Goal: Task Accomplishment & Management: Complete application form

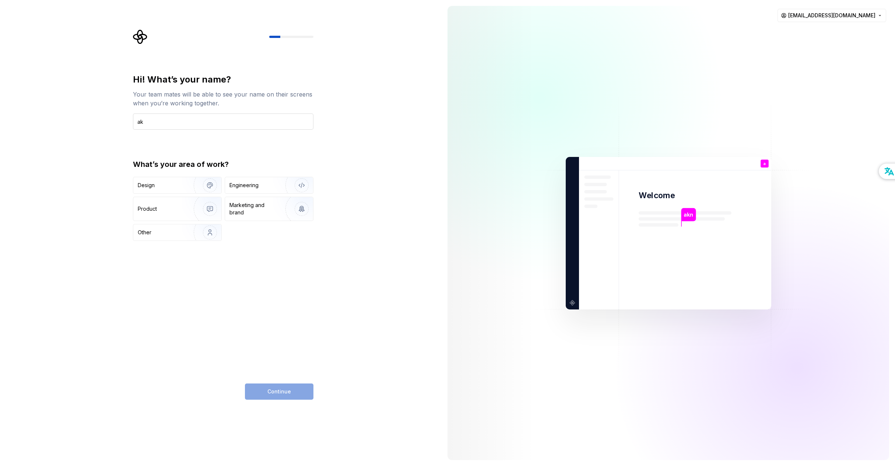
type input "a"
type input "akendou"
click at [75, 172] on div "Hi! What’s your name? Your team mates will be able to see your name on their sc…" at bounding box center [221, 233] width 442 height 466
click at [239, 184] on div "Engineering" at bounding box center [243, 185] width 29 height 7
click at [280, 392] on span "Continue" at bounding box center [279, 391] width 24 height 7
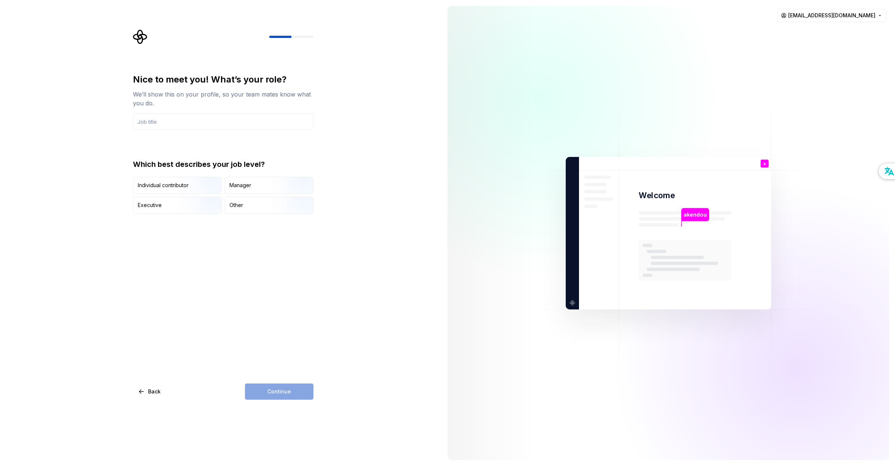
click at [74, 146] on div "Nice to meet you! What’s your role? We’ll show this on your profile, so your te…" at bounding box center [221, 233] width 442 height 466
click at [173, 187] on div "Individual contributor" at bounding box center [163, 185] width 51 height 7
drag, startPoint x: 229, startPoint y: 165, endPoint x: 253, endPoint y: 163, distance: 24.4
click at [253, 163] on div "Which best describes your job level?" at bounding box center [223, 164] width 180 height 10
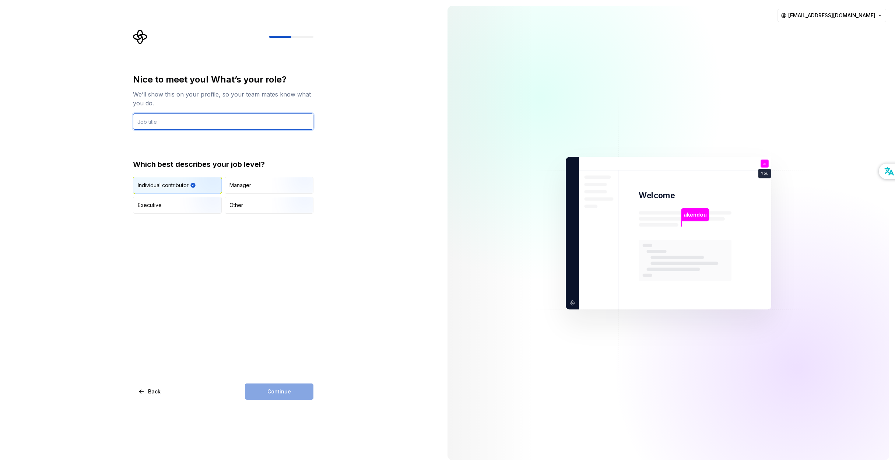
click at [162, 124] on input "text" at bounding box center [223, 121] width 180 height 16
click at [159, 182] on div "Individual contributor" at bounding box center [163, 185] width 51 height 7
click at [159, 186] on div "Individual contributor" at bounding box center [163, 185] width 51 height 7
click at [158, 118] on input "text" at bounding box center [223, 121] width 180 height 16
type input "s"
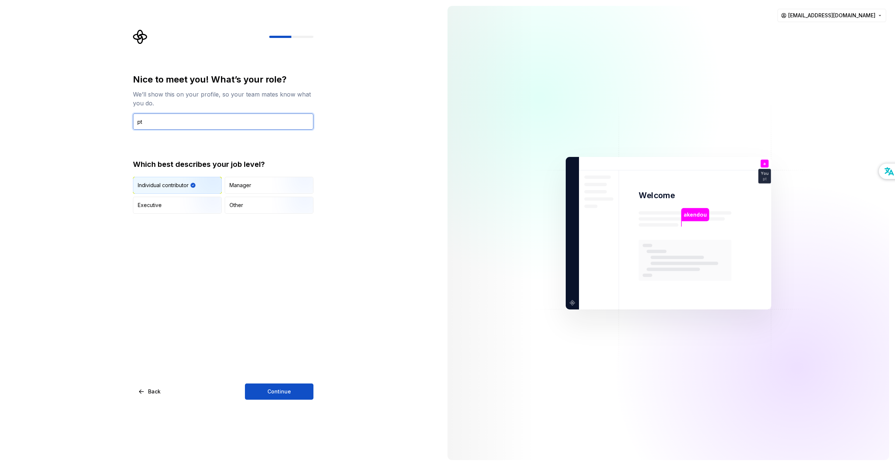
type input "p"
type input "productor"
click at [278, 389] on span "Continue" at bounding box center [279, 391] width 24 height 7
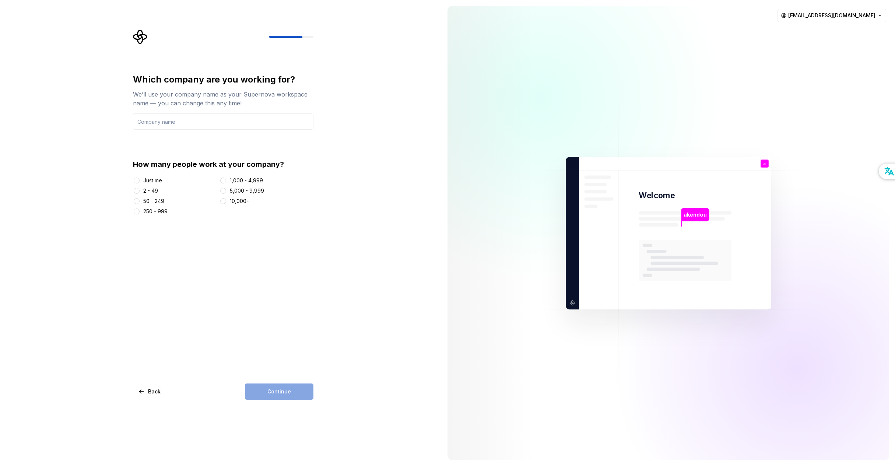
click at [157, 204] on div "50 - 249" at bounding box center [153, 200] width 21 height 7
click at [140, 204] on button "50 - 249" at bounding box center [137, 201] width 6 height 6
click at [169, 127] on input "text" at bounding box center [223, 121] width 180 height 16
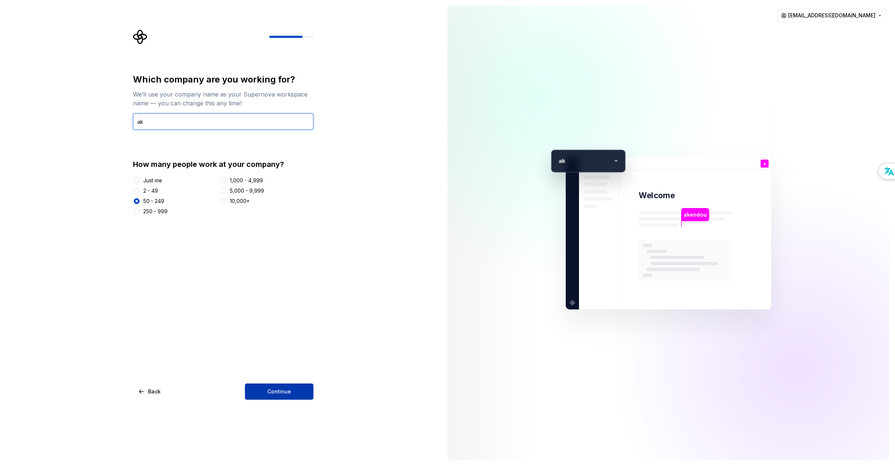
type input "ak"
drag, startPoint x: 296, startPoint y: 390, endPoint x: 289, endPoint y: 388, distance: 7.3
click at [295, 390] on button "Continue" at bounding box center [279, 391] width 69 height 16
click at [137, 202] on span "button" at bounding box center [137, 201] width 2 height 2
click at [136, 183] on button "Just me" at bounding box center [137, 181] width 6 height 6
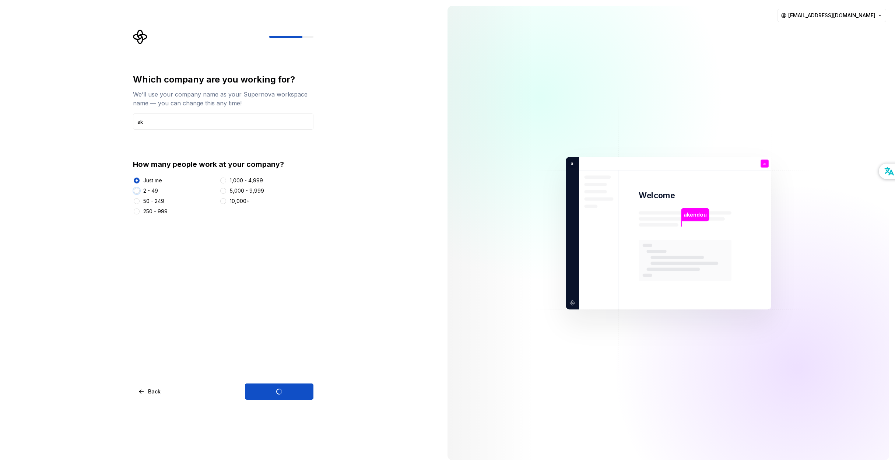
click at [139, 192] on button "2 - 49" at bounding box center [137, 191] width 6 height 6
click at [148, 389] on span "Back" at bounding box center [154, 391] width 13 height 7
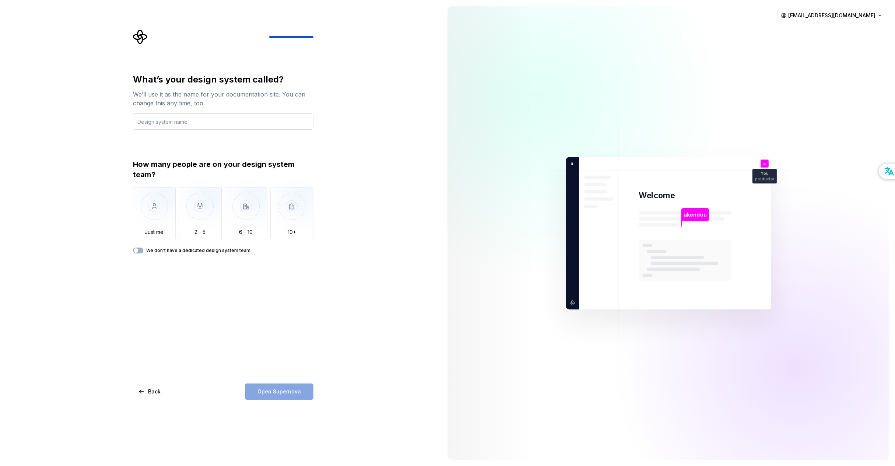
click at [161, 124] on input "text" at bounding box center [223, 121] width 180 height 16
click at [111, 126] on div "What’s your design system called? We’ll use it as the name for your documentati…" at bounding box center [221, 233] width 442 height 466
click at [145, 122] on input "text" at bounding box center [223, 121] width 180 height 16
click at [122, 123] on div "What’s your design system called? We’ll use it as the name for your documentati…" at bounding box center [221, 233] width 442 height 466
click at [153, 124] on input "text" at bounding box center [223, 121] width 180 height 16
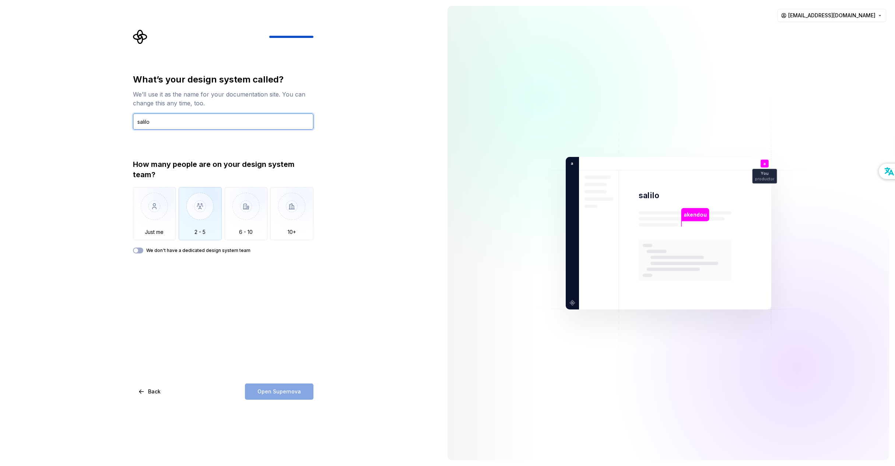
type input "salilo"
click at [190, 213] on img "button" at bounding box center [200, 211] width 43 height 49
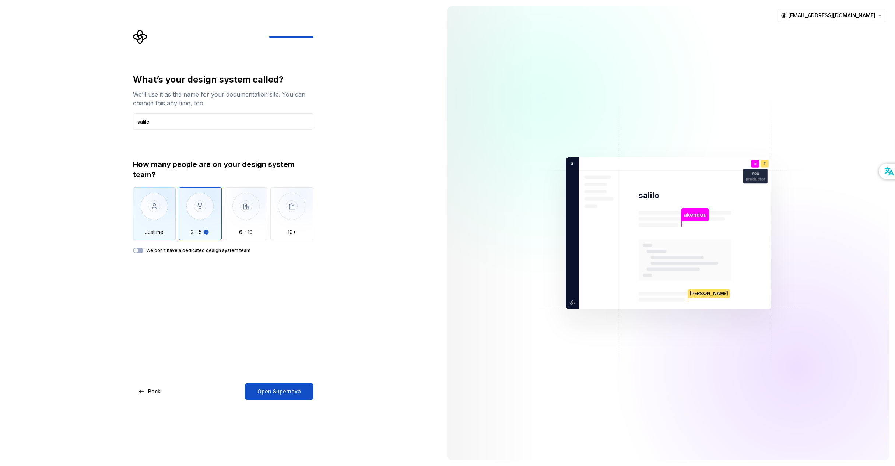
click at [153, 217] on img "button" at bounding box center [154, 211] width 43 height 49
click at [139, 250] on button "We don't have a dedicated design system team" at bounding box center [138, 251] width 10 height 6
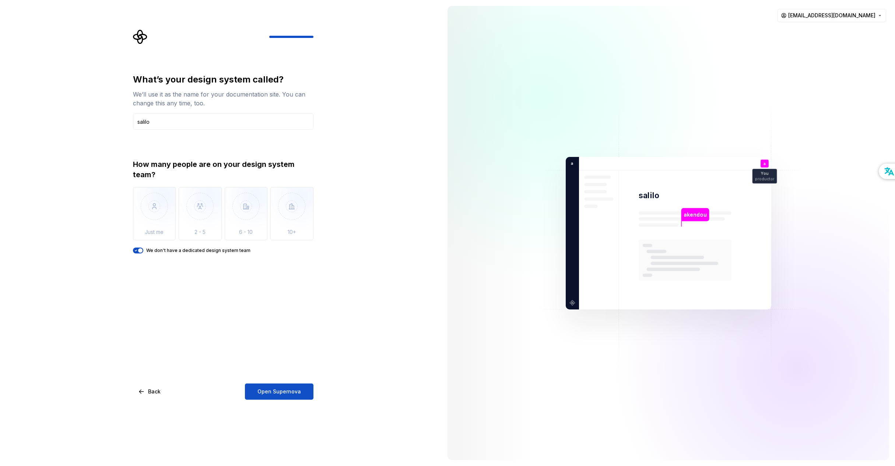
click at [141, 249] on span "button" at bounding box center [140, 250] width 4 height 4
click at [154, 217] on img "button" at bounding box center [154, 211] width 43 height 49
click at [274, 391] on span "Open Supernova" at bounding box center [278, 391] width 43 height 7
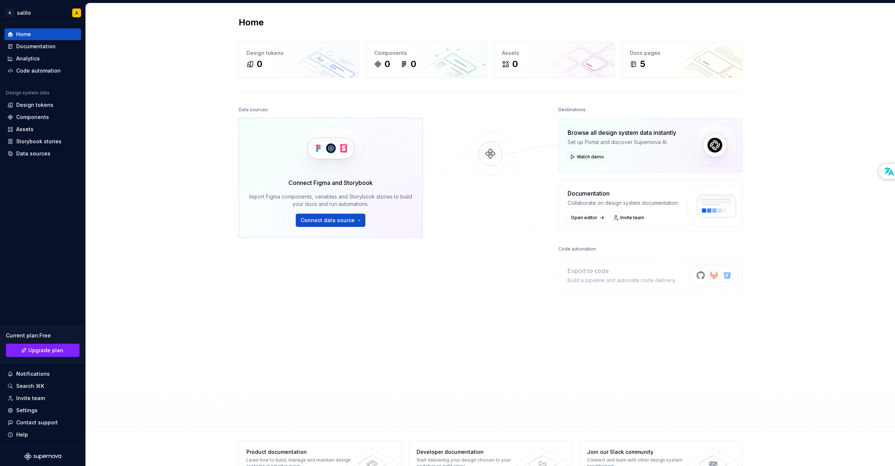
click at [125, 102] on div "Home Design tokens 0 Components 0 0 Assets 0 Docs pages 5 Data sources Connect …" at bounding box center [490, 215] width 809 height 424
click at [447, 119] on div "Data sources Connect Figma and Storybook Import Figma components, variables and…" at bounding box center [491, 259] width 504 height 309
click at [469, 116] on div at bounding box center [491, 245] width 74 height 280
click at [207, 118] on div "Home Design tokens 0 Components 0 0 Assets 0 Docs pages 5 Data sources Connect …" at bounding box center [490, 215] width 809 height 424
click at [195, 63] on div "Home Design tokens 0 Components 0 0 Assets 0 Docs pages 5 Data sources Connect …" at bounding box center [490, 215] width 809 height 424
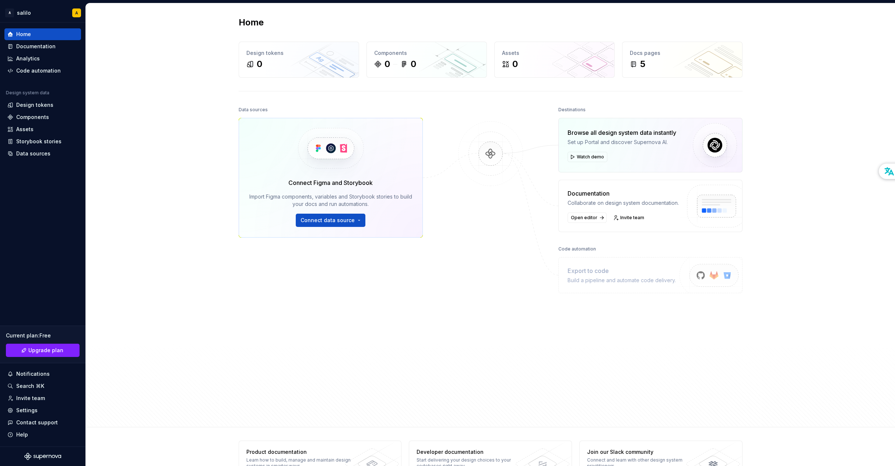
click at [192, 81] on div "Home Design tokens 0 Components 0 0 Assets 0 Docs pages 5 Data sources Connect …" at bounding box center [490, 215] width 809 height 424
click at [211, 115] on div "Home Design tokens 0 Components 0 0 Assets 0 Docs pages 5 Data sources Connect …" at bounding box center [490, 215] width 809 height 424
click at [180, 126] on div "Home Design tokens 0 Components 0 0 Assets 0 Docs pages 5 Data sources Connect …" at bounding box center [490, 215] width 809 height 424
click at [179, 135] on div "Home Design tokens 0 Components 0 0 Assets 0 Docs pages 5 Data sources Connect …" at bounding box center [490, 215] width 809 height 424
click at [467, 122] on img at bounding box center [490, 161] width 71 height 80
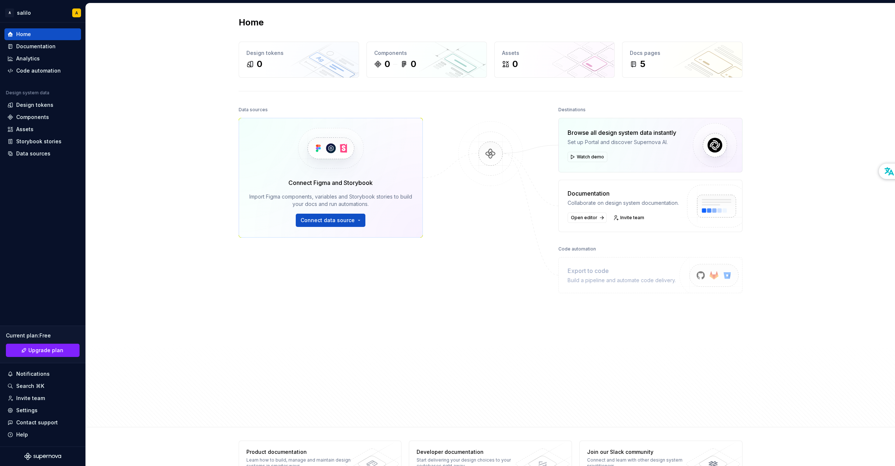
click at [489, 155] on img at bounding box center [490, 161] width 71 height 80
click at [488, 155] on img at bounding box center [490, 161] width 71 height 80
click at [517, 152] on img at bounding box center [490, 161] width 71 height 80
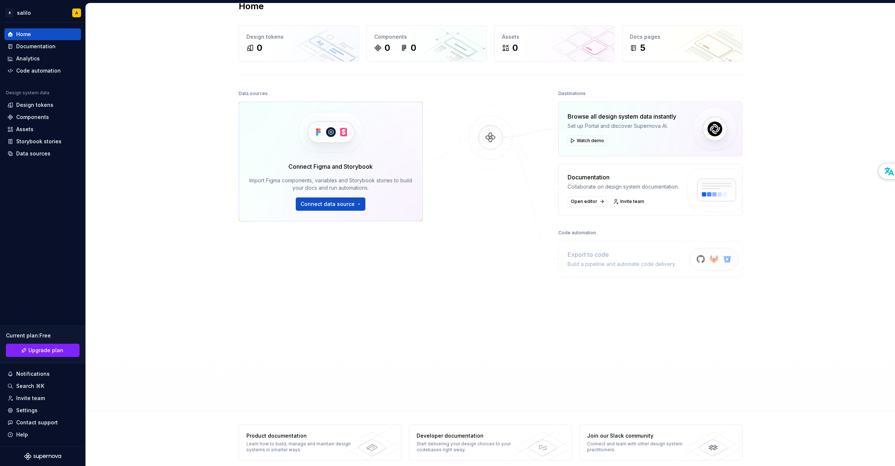
scroll to position [24, 0]
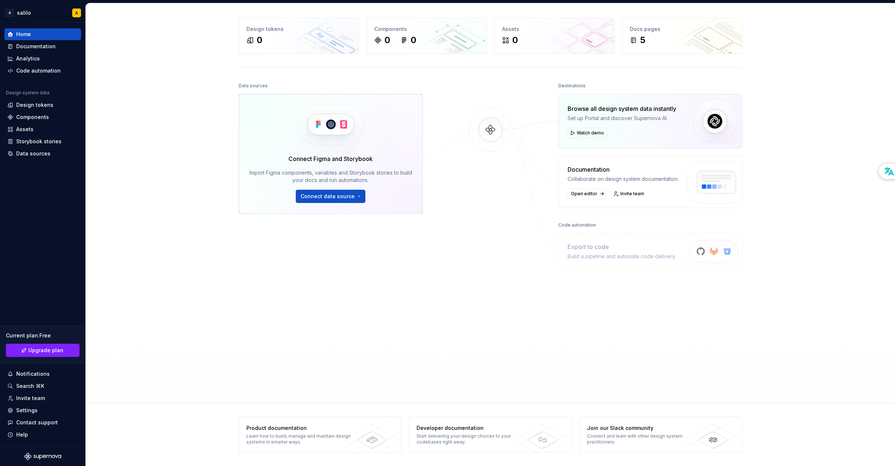
click at [134, 337] on div "Home Design tokens 0 Components 0 0 Assets 0 Docs pages 5 Data sources Connect …" at bounding box center [490, 191] width 809 height 424
click at [120, 354] on div "Home Design tokens 0 Components 0 0 Assets 0 Docs pages 5 Data sources Connect …" at bounding box center [490, 191] width 809 height 424
click at [137, 358] on div "Home Design tokens 0 Components 0 0 Assets 0 Docs pages 5 Data sources Connect …" at bounding box center [490, 191] width 809 height 424
click at [125, 363] on div "Home Design tokens 0 Components 0 0 Assets 0 Docs pages 5 Data sources Connect …" at bounding box center [490, 191] width 809 height 424
drag, startPoint x: 135, startPoint y: 363, endPoint x: 119, endPoint y: 365, distance: 16.0
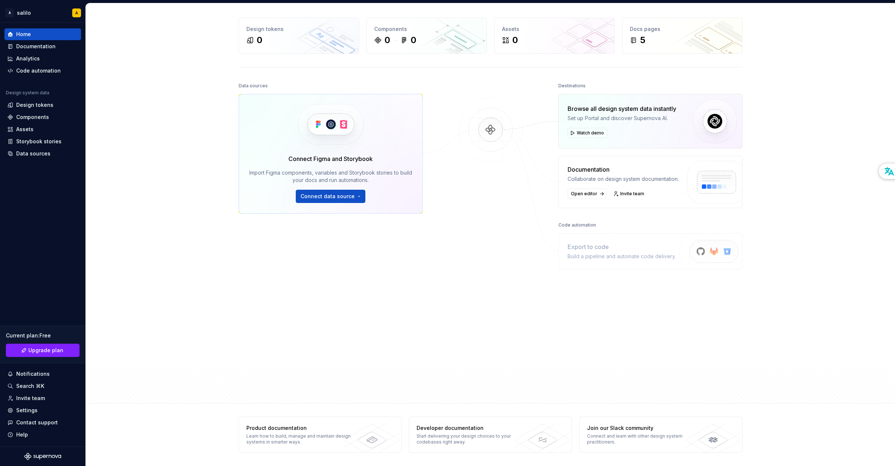
click at [134, 363] on div "Home Design tokens 0 Components 0 0 Assets 0 Docs pages 5 Data sources Connect …" at bounding box center [490, 191] width 809 height 424
click at [121, 369] on div "Home Design tokens 0 Components 0 0 Assets 0 Docs pages 5 Data sources Connect …" at bounding box center [490, 191] width 809 height 424
click at [124, 368] on div "Home Design tokens 0 Components 0 0 Assets 0 Docs pages 5 Data sources Connect …" at bounding box center [490, 191] width 809 height 424
click at [127, 365] on div "Home Design tokens 0 Components 0 0 Assets 0 Docs pages 5 Data sources Connect …" at bounding box center [490, 191] width 809 height 424
click at [119, 370] on div "Home Design tokens 0 Components 0 0 Assets 0 Docs pages 5 Data sources Connect …" at bounding box center [490, 191] width 809 height 424
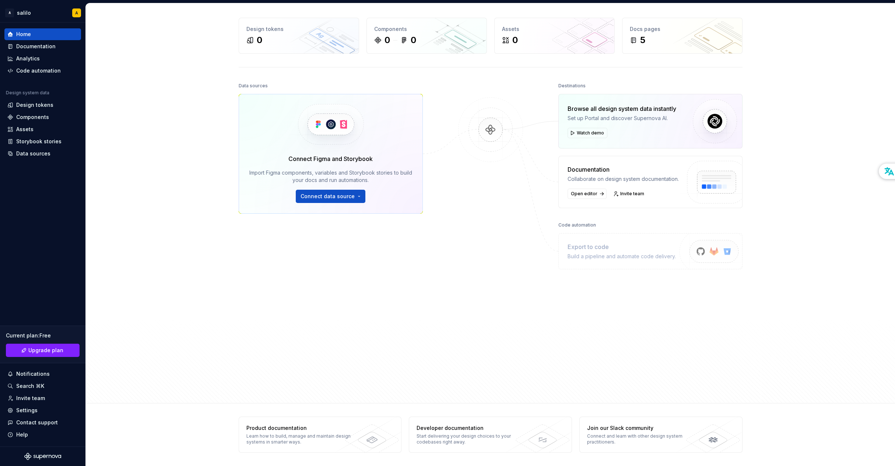
drag, startPoint x: 120, startPoint y: 372, endPoint x: 103, endPoint y: 375, distance: 17.6
click at [119, 372] on div "Home Design tokens 0 Components 0 0 Assets 0 Docs pages 5 Data sources Connect …" at bounding box center [490, 191] width 809 height 424
click at [114, 366] on div "Home Design tokens 0 Components 0 0 Assets 0 Docs pages 5 Data sources Connect …" at bounding box center [490, 191] width 809 height 424
drag, startPoint x: 120, startPoint y: 367, endPoint x: 36, endPoint y: 370, distance: 84.4
click at [119, 367] on div "Home Design tokens 0 Components 0 0 Assets 0 Docs pages 5 Data sources Connect …" at bounding box center [490, 191] width 809 height 424
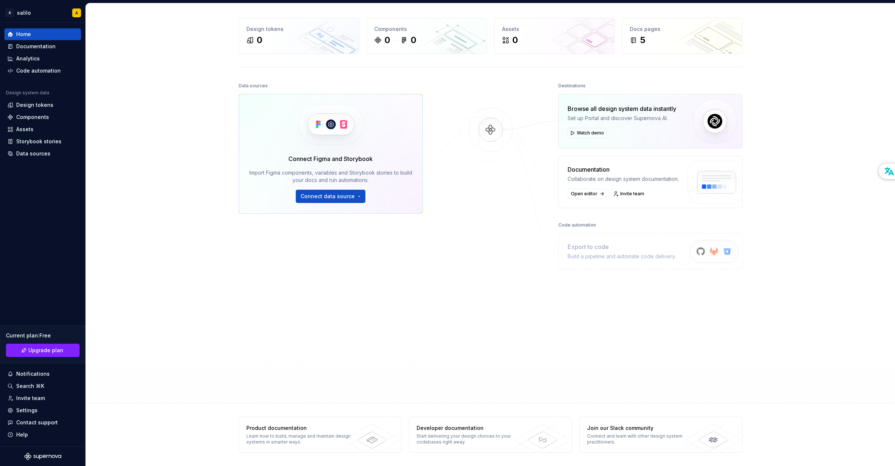
click at [131, 369] on div "Home Design tokens 0 Components 0 0 Assets 0 Docs pages 5 Data sources Connect …" at bounding box center [490, 191] width 809 height 424
click at [139, 105] on div "Home Design tokens 0 Components 0 0 Assets 0 Docs pages 5 Data sources Connect …" at bounding box center [490, 191] width 809 height 424
click at [132, 54] on div "Home Design tokens 0 Components 0 0 Assets 0 Docs pages 5 Data sources Connect …" at bounding box center [490, 191] width 809 height 424
